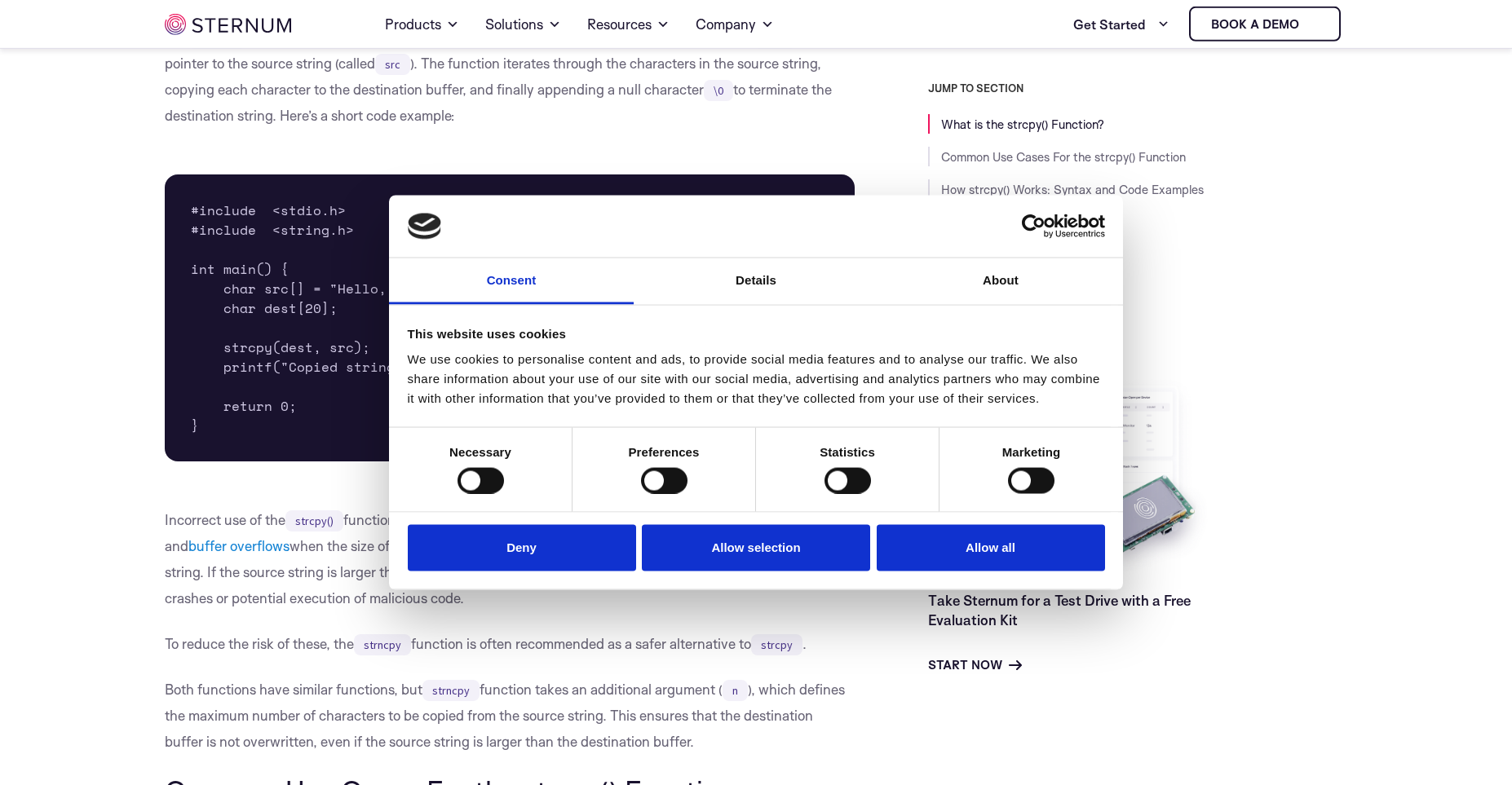
scroll to position [546, 0]
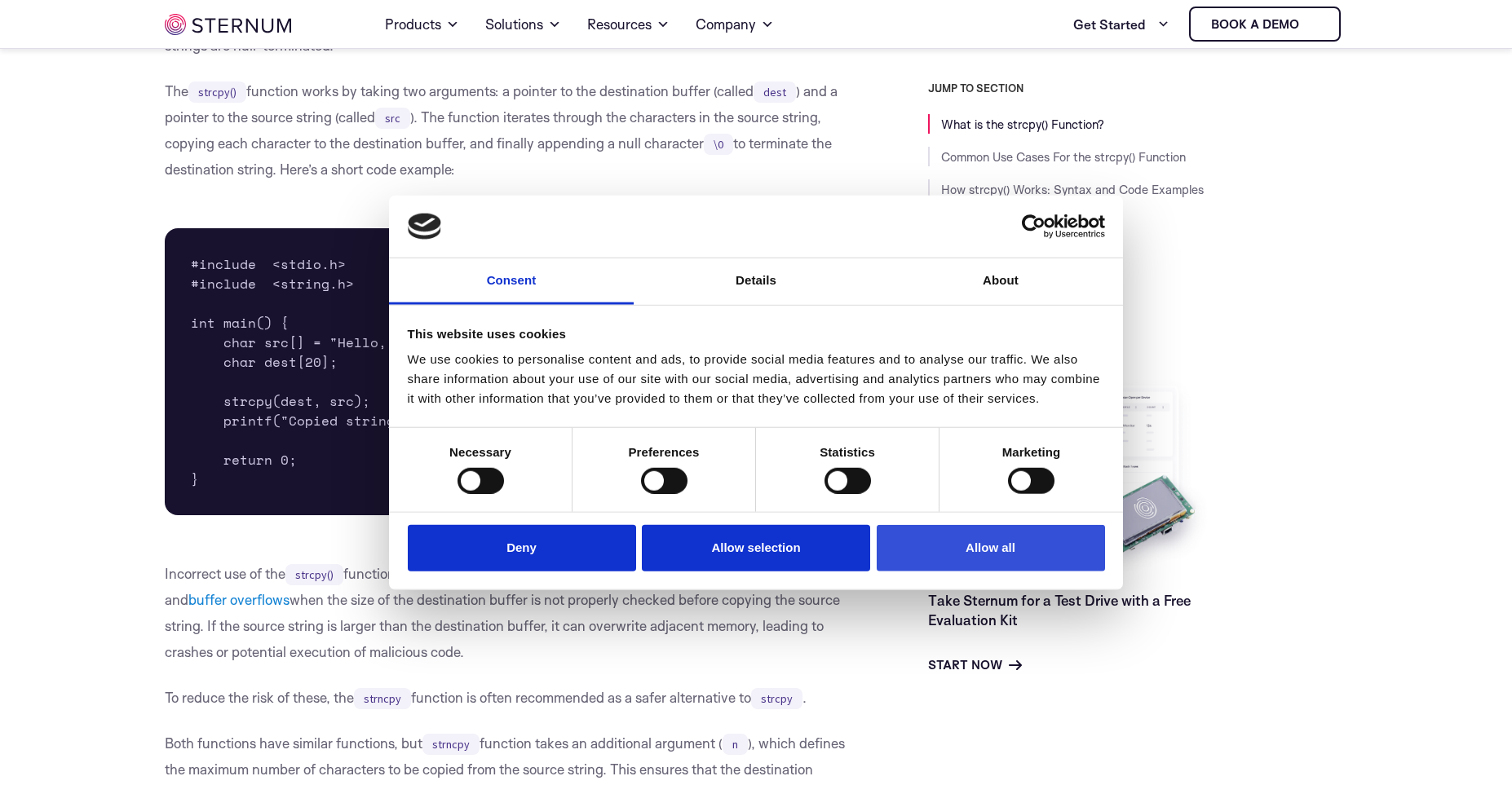
click at [926, 572] on button "Allow all" at bounding box center [991, 548] width 228 height 46
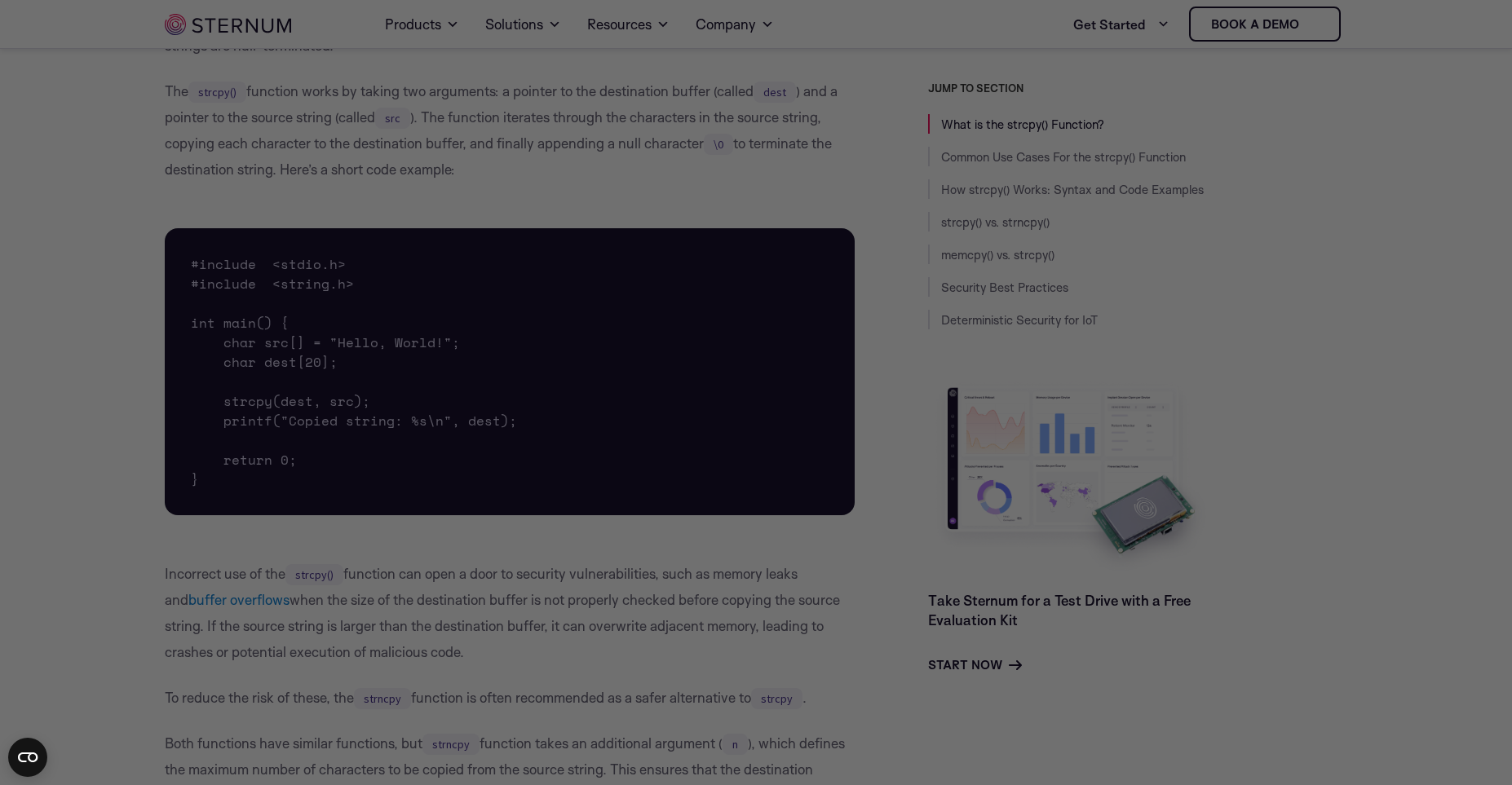
click at [1147, 311] on div at bounding box center [764, 397] width 1527 height 794
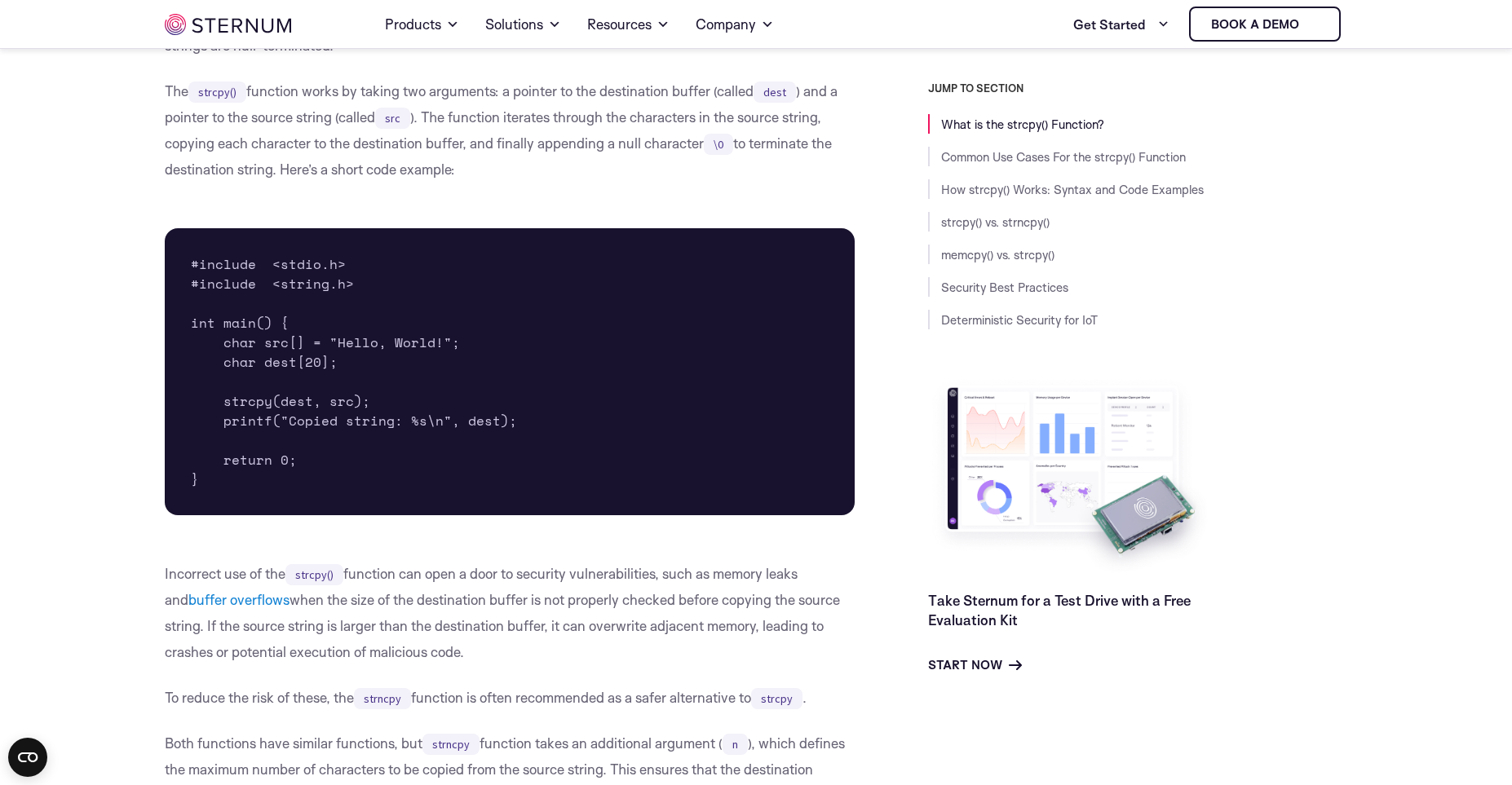
click at [738, 239] on pre "#include <stdio.h> #include <string.h> int main() { char src[] = "Hello, World!…" at bounding box center [509, 371] width 690 height 287
click at [588, 144] on p "The strcpy() function works by taking two arguments: a pointer to the destinati…" at bounding box center [509, 130] width 690 height 105
click at [609, 296] on pre "#include <stdio.h> #include <string.h> int main() { char src[] = "Hello, World!…" at bounding box center [509, 371] width 690 height 287
click at [825, 167] on p "The strcpy() function works by taking two arguments: a pointer to the destinati…" at bounding box center [509, 130] width 690 height 105
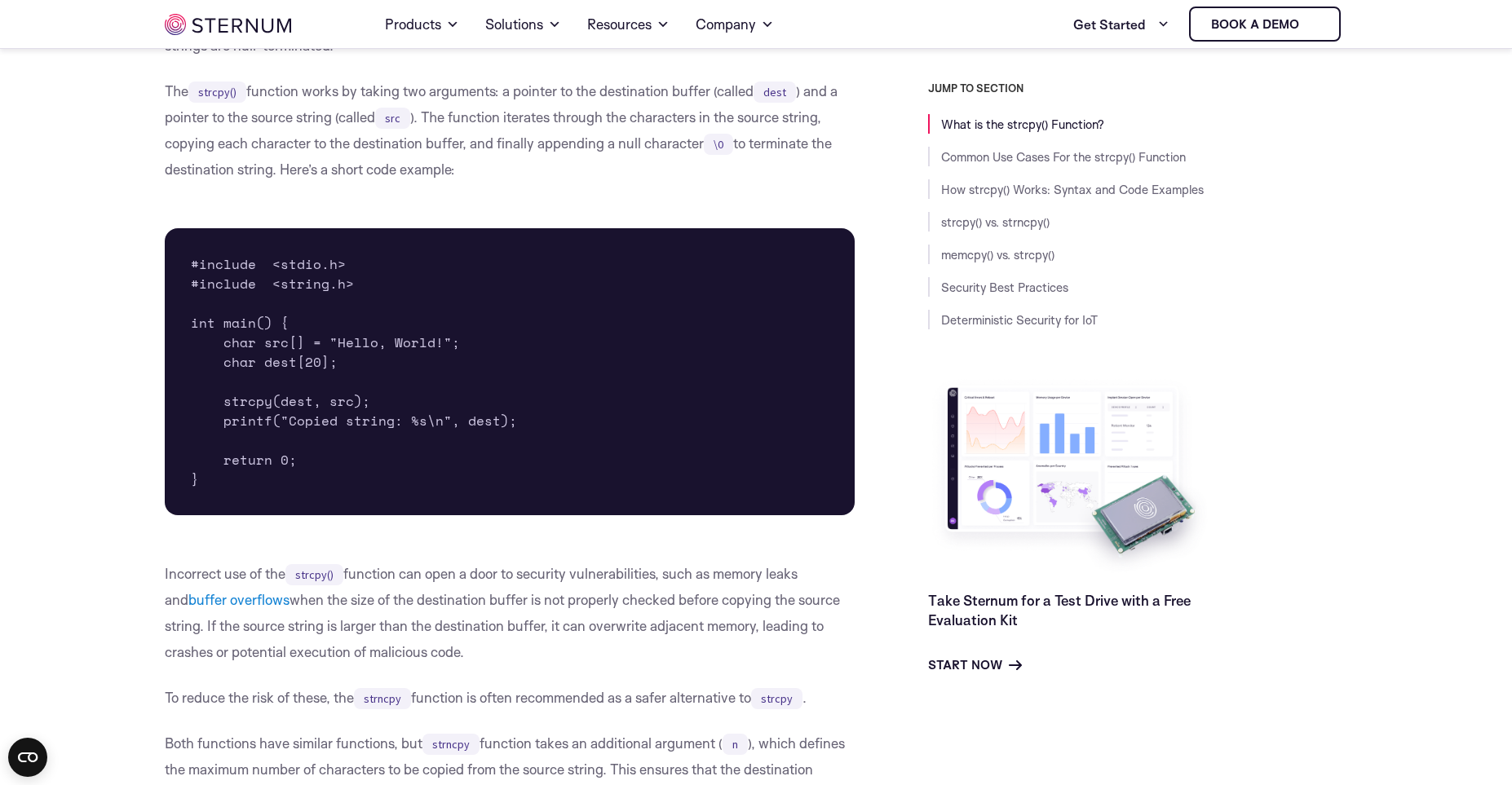
click at [736, 247] on pre "#include <stdio.h> #include <string.h> int main() { char src[] = "Hello, World!…" at bounding box center [509, 371] width 690 height 287
click at [666, 147] on p "The strcpy() function works by taking two arguments: a pointer to the destinati…" at bounding box center [509, 130] width 690 height 105
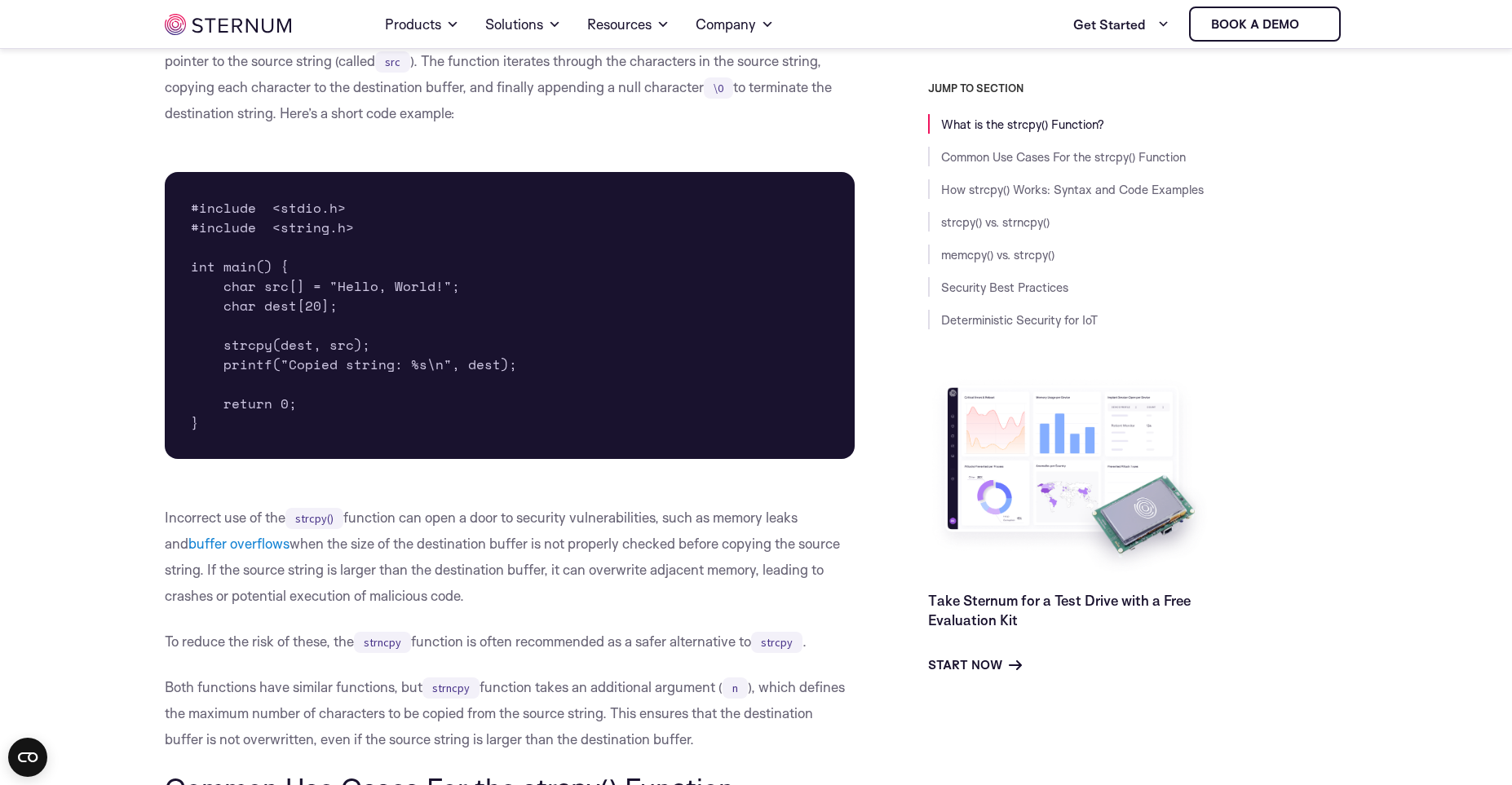
click at [671, 97] on p "The strcpy() function works by taking two arguments: a pointer to the destinati…" at bounding box center [509, 75] width 690 height 105
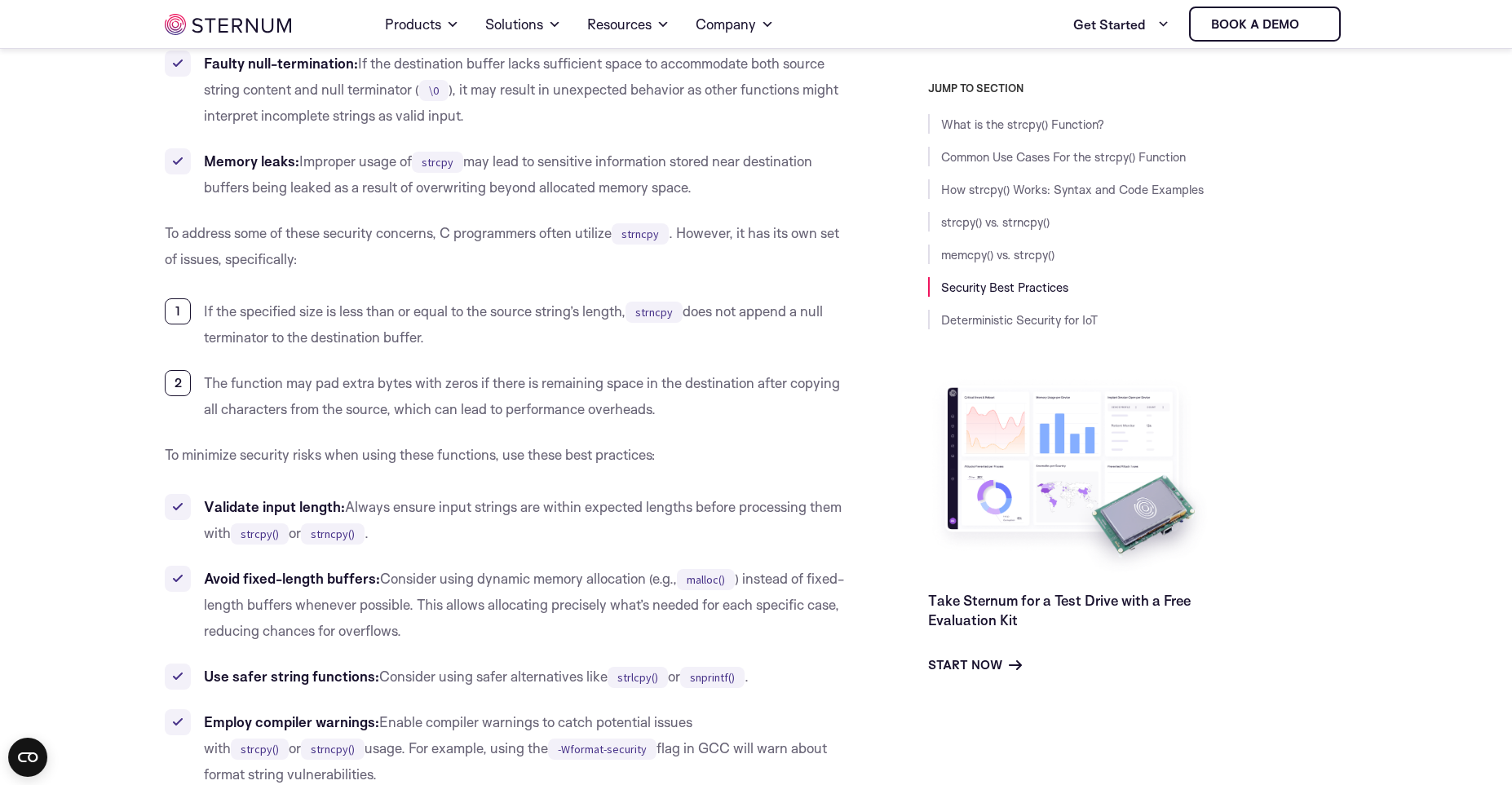
scroll to position [4653, 0]
